Goal: Information Seeking & Learning: Compare options

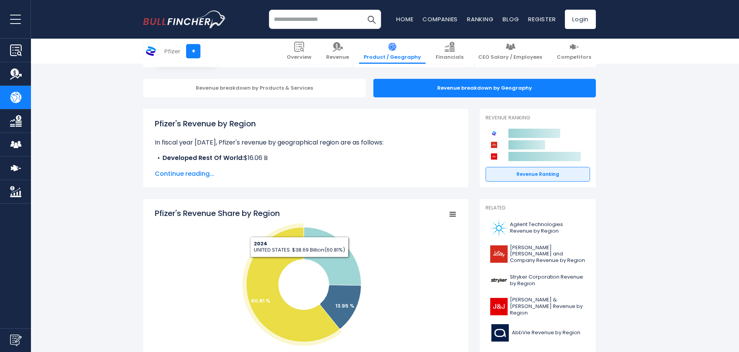
scroll to position [193, 0]
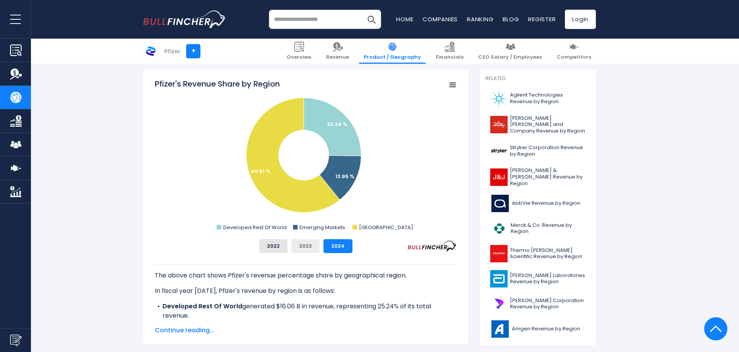
click at [303, 244] on button "2023" at bounding box center [305, 246] width 28 height 14
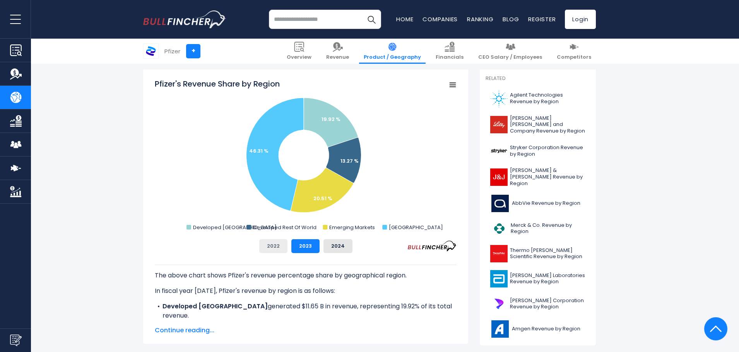
click at [267, 246] on button "2022" at bounding box center [273, 246] width 28 height 14
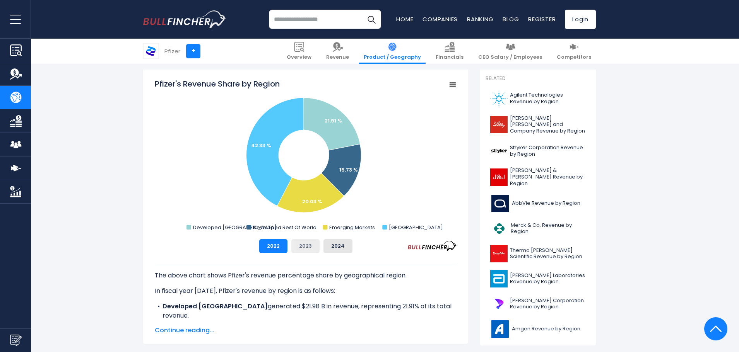
click at [294, 246] on button "2023" at bounding box center [305, 246] width 28 height 14
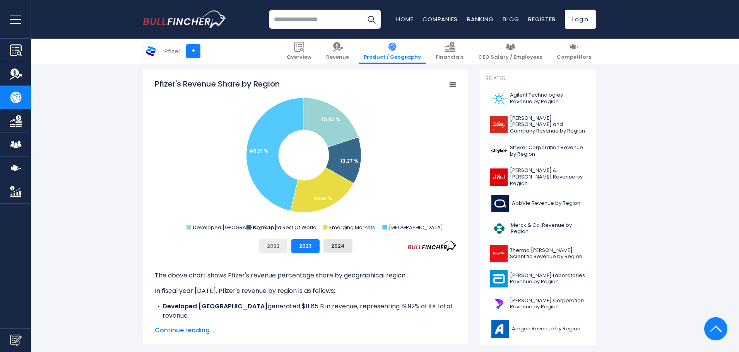
click at [273, 246] on button "2022" at bounding box center [273, 246] width 28 height 14
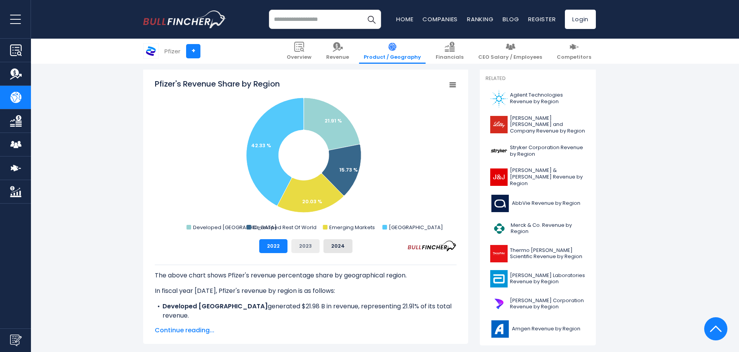
click at [306, 246] on button "2023" at bounding box center [305, 246] width 28 height 14
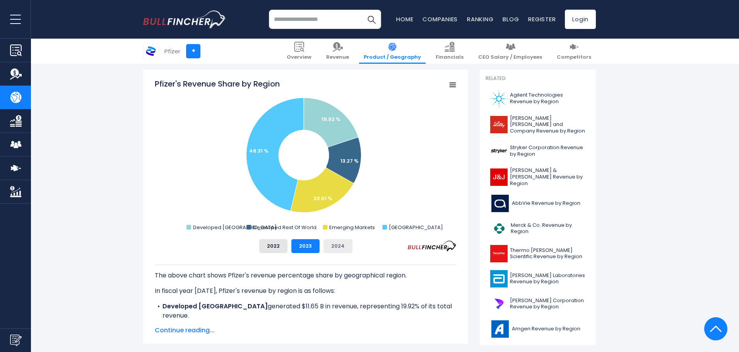
click at [336, 246] on button "2024" at bounding box center [337, 246] width 29 height 14
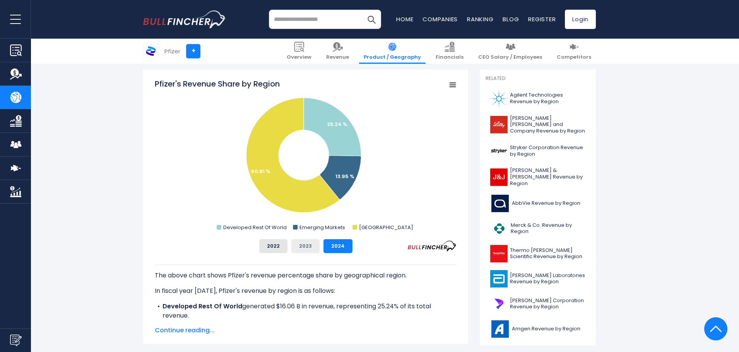
click at [308, 243] on button "2023" at bounding box center [305, 246] width 28 height 14
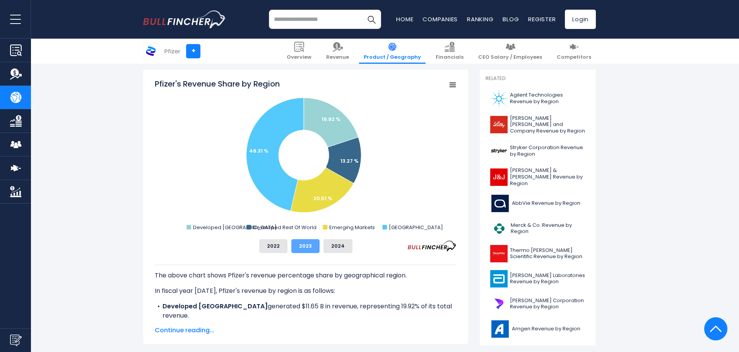
click at [291, 243] on button "2023" at bounding box center [305, 246] width 28 height 14
click at [335, 248] on button "2024" at bounding box center [337, 246] width 29 height 14
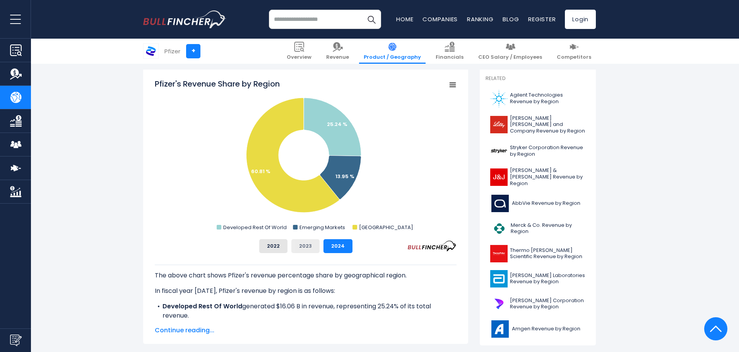
click at [306, 247] on button "2023" at bounding box center [305, 246] width 28 height 14
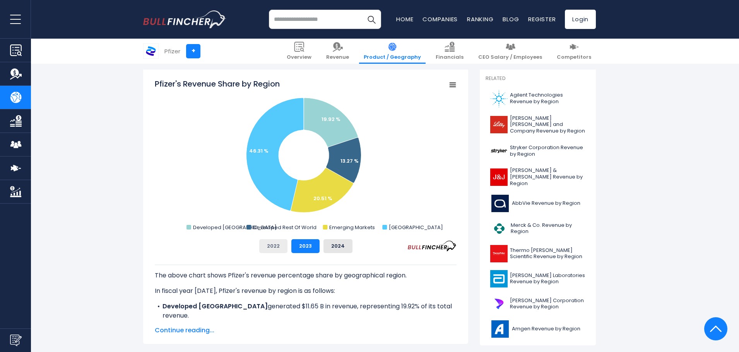
click at [280, 242] on button "2022" at bounding box center [273, 246] width 28 height 14
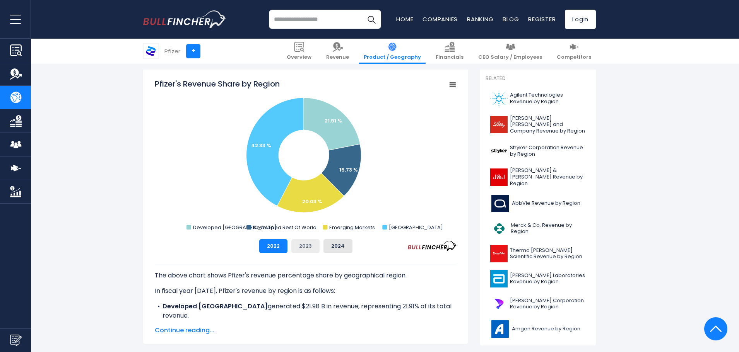
click at [302, 246] on button "2023" at bounding box center [305, 246] width 28 height 14
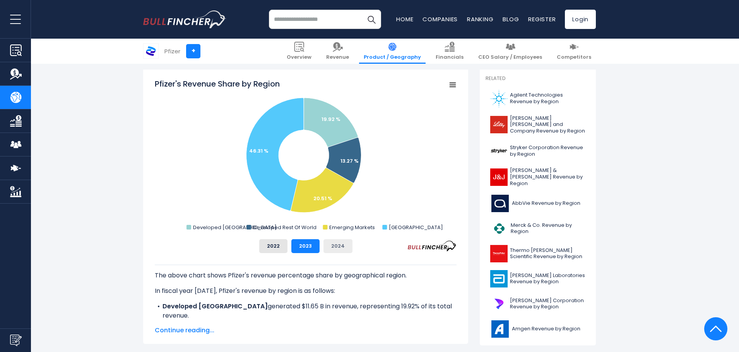
click at [341, 251] on button "2024" at bounding box center [337, 246] width 29 height 14
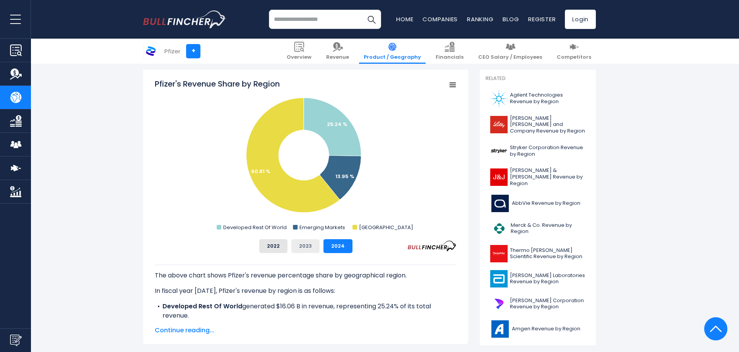
click at [315, 244] on button "2023" at bounding box center [305, 246] width 28 height 14
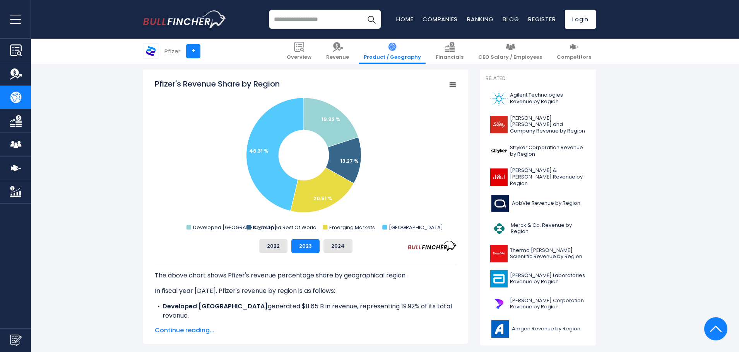
scroll to position [232, 0]
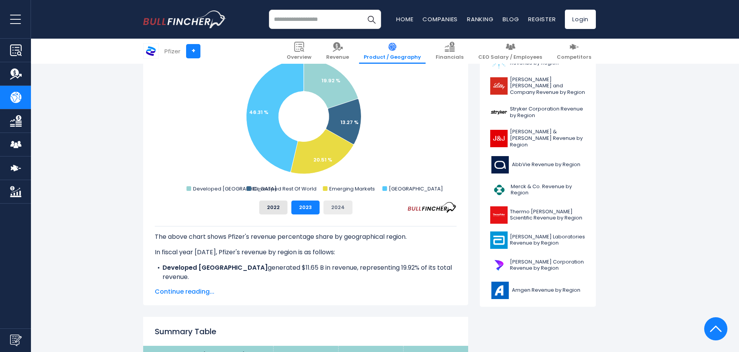
click at [329, 211] on button "2024" at bounding box center [337, 208] width 29 height 14
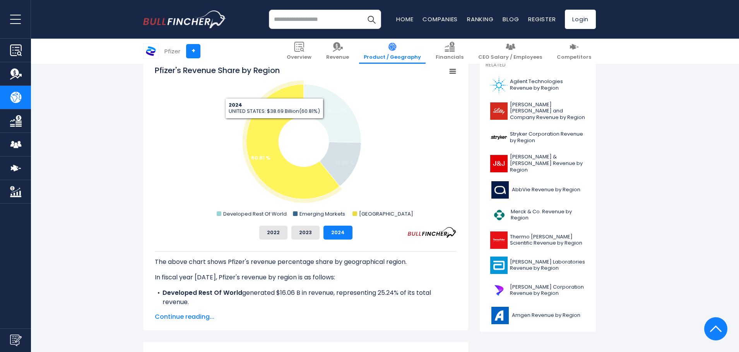
scroll to position [193, 0]
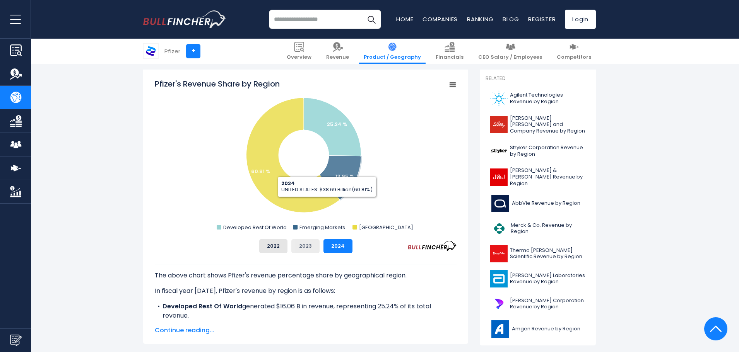
click at [309, 244] on button "2023" at bounding box center [305, 246] width 28 height 14
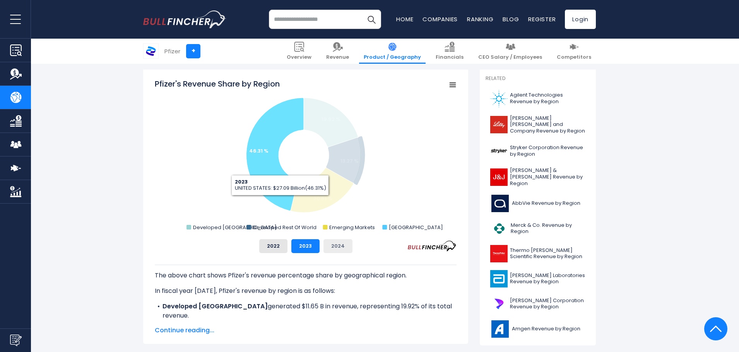
click at [337, 246] on button "2024" at bounding box center [337, 246] width 29 height 14
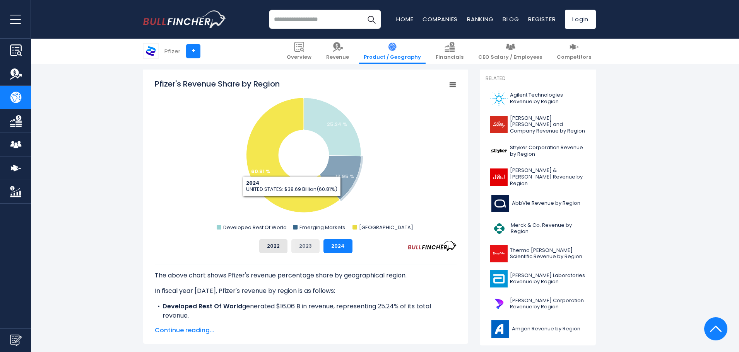
click at [304, 242] on button "2023" at bounding box center [305, 246] width 28 height 14
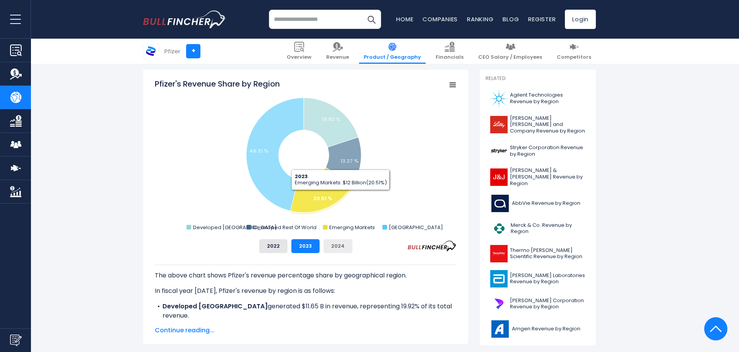
click at [347, 251] on button "2024" at bounding box center [337, 246] width 29 height 14
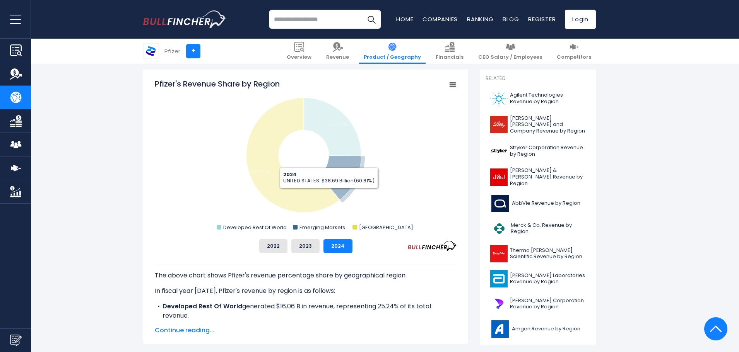
click at [310, 254] on div "The above chart shows Pfizer's revenue percentage share by geographical region.…" at bounding box center [306, 287] width 302 height 68
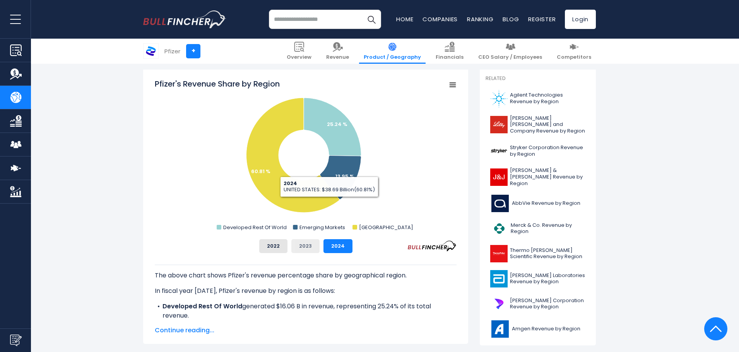
click at [310, 249] on button "2023" at bounding box center [305, 246] width 28 height 14
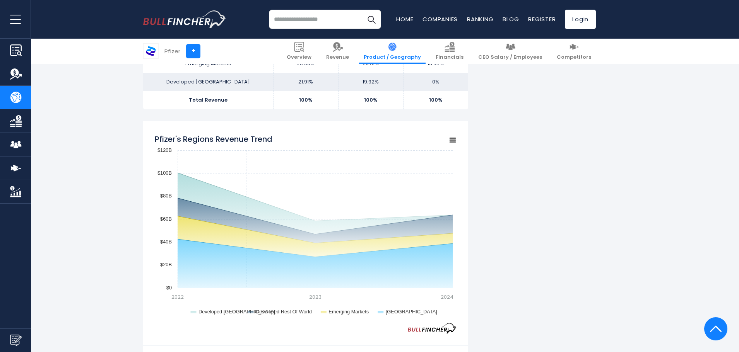
scroll to position [580, 0]
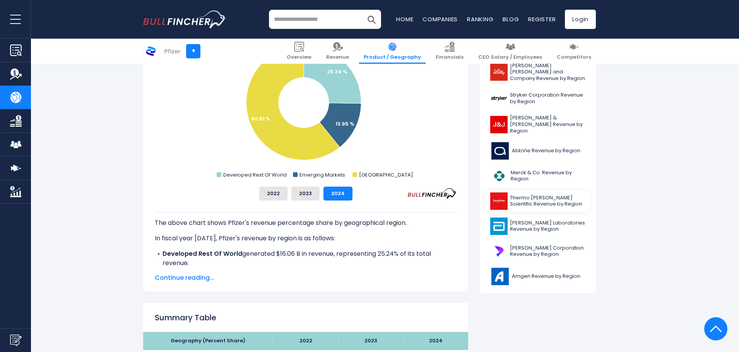
scroll to position [271, 0]
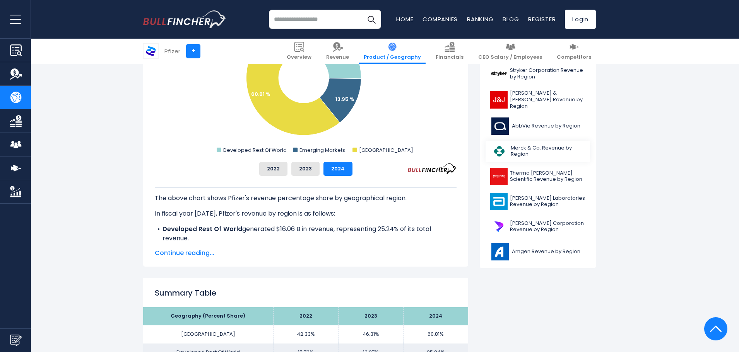
click at [514, 154] on link "Merck & Co. Revenue by Region" at bounding box center [537, 151] width 104 height 21
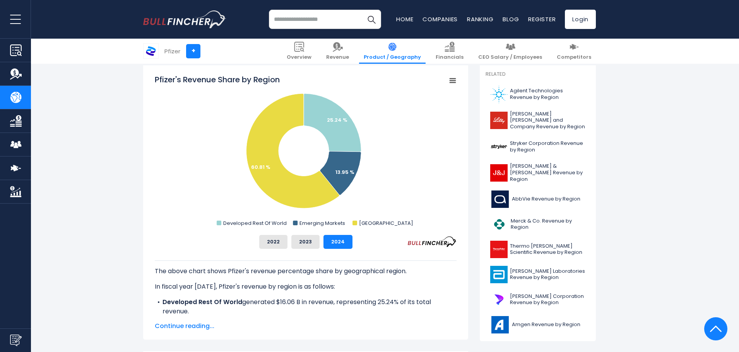
scroll to position [193, 0]
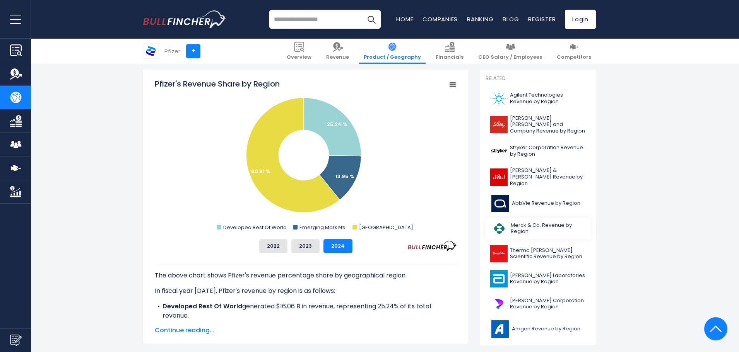
drag, startPoint x: 513, startPoint y: 224, endPoint x: 509, endPoint y: 222, distance: 4.2
click at [512, 224] on span "Merck & Co. Revenue by Region" at bounding box center [547, 228] width 75 height 13
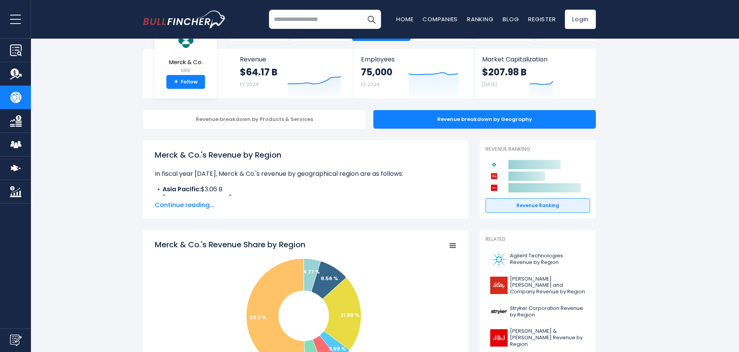
scroll to position [116, 0]
